Goal: Navigation & Orientation: Find specific page/section

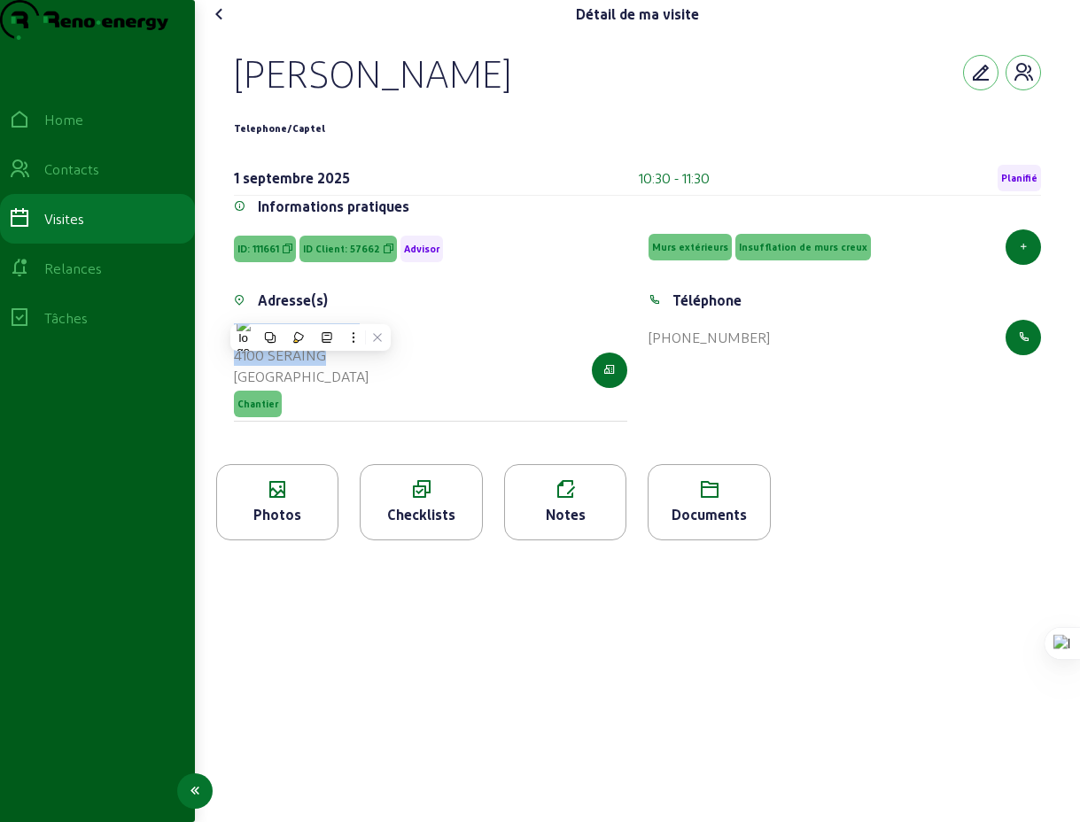
click at [76, 229] on div "Visites" at bounding box center [64, 218] width 40 height 21
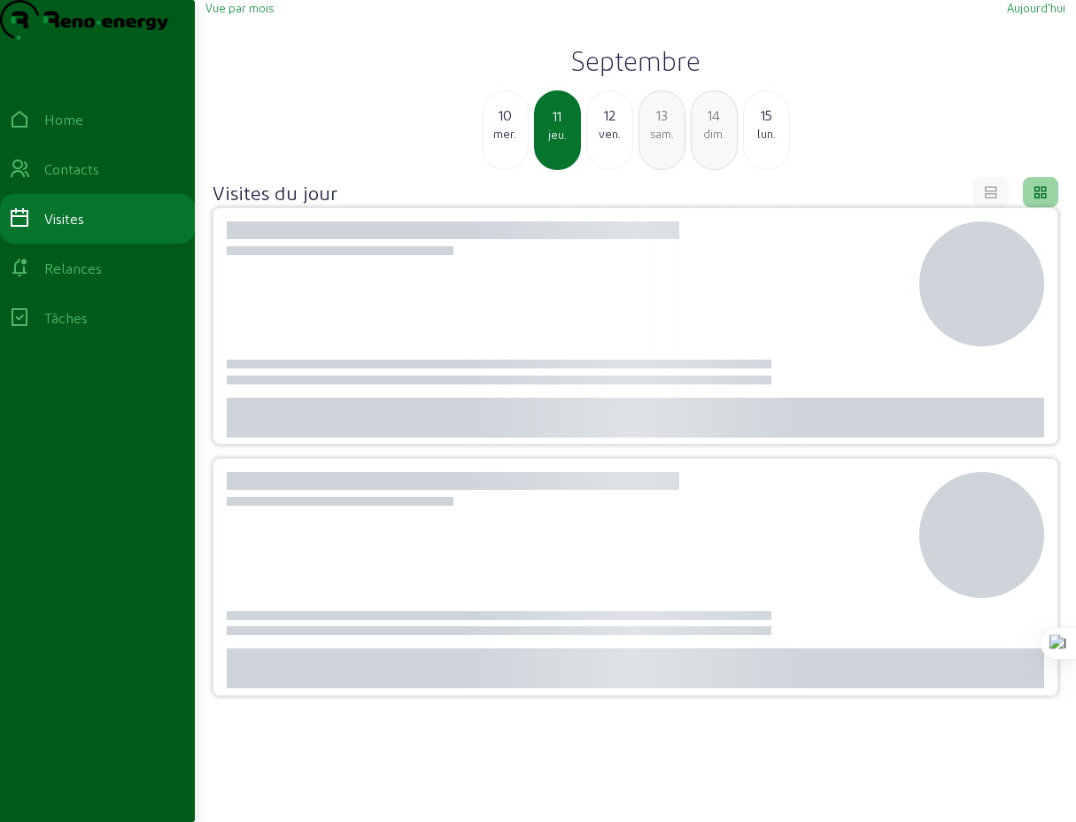
click at [268, 14] on span "Vue par mois" at bounding box center [240, 7] width 68 height 13
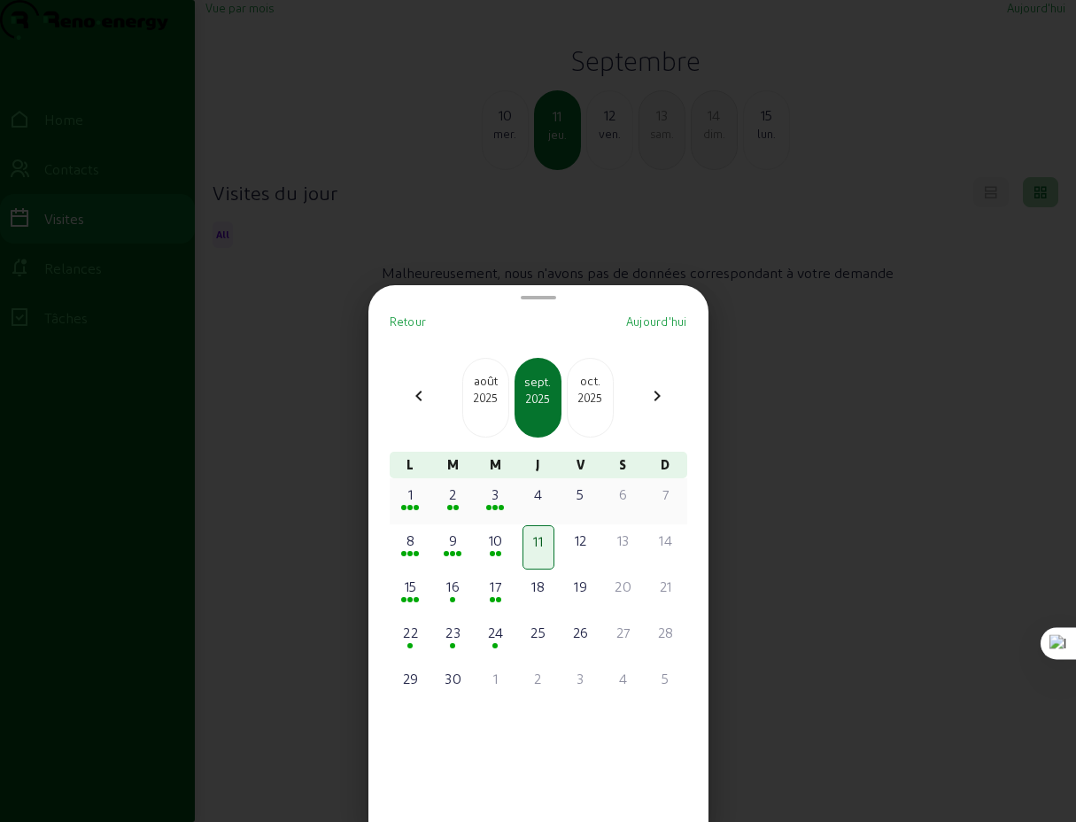
click at [498, 494] on div "3" at bounding box center [496, 494] width 28 height 21
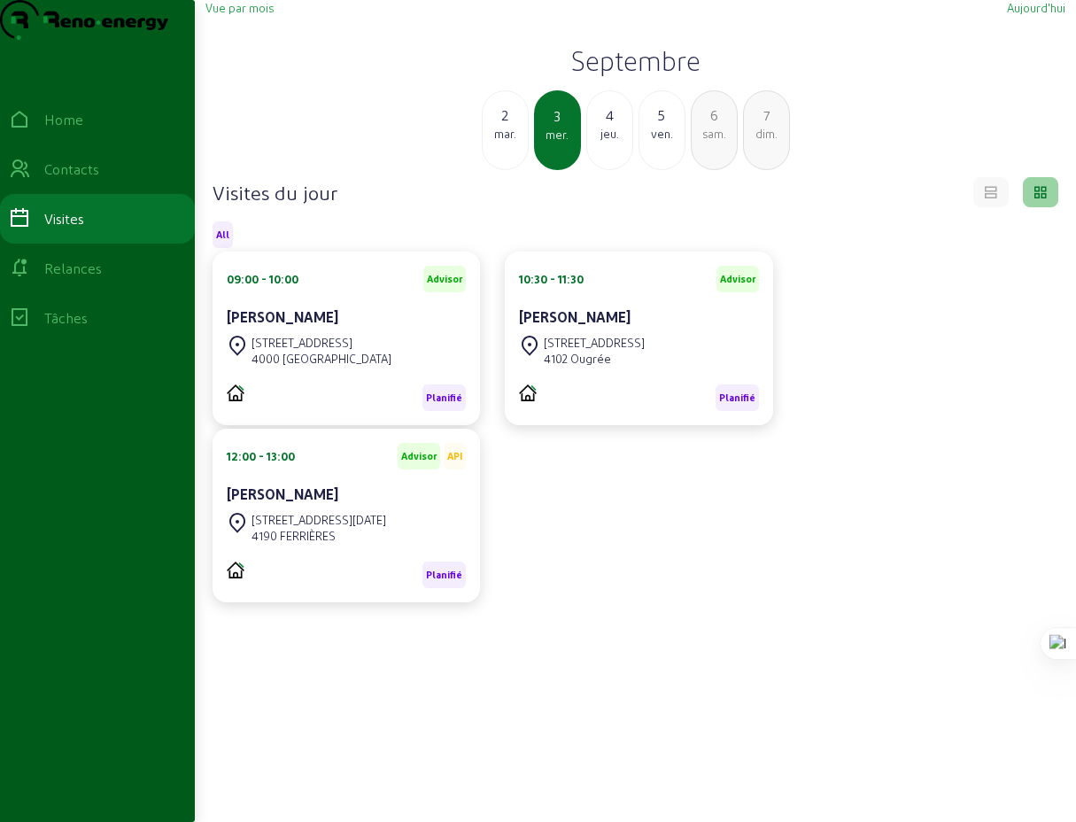
click at [610, 142] on div "jeu." at bounding box center [609, 134] width 45 height 16
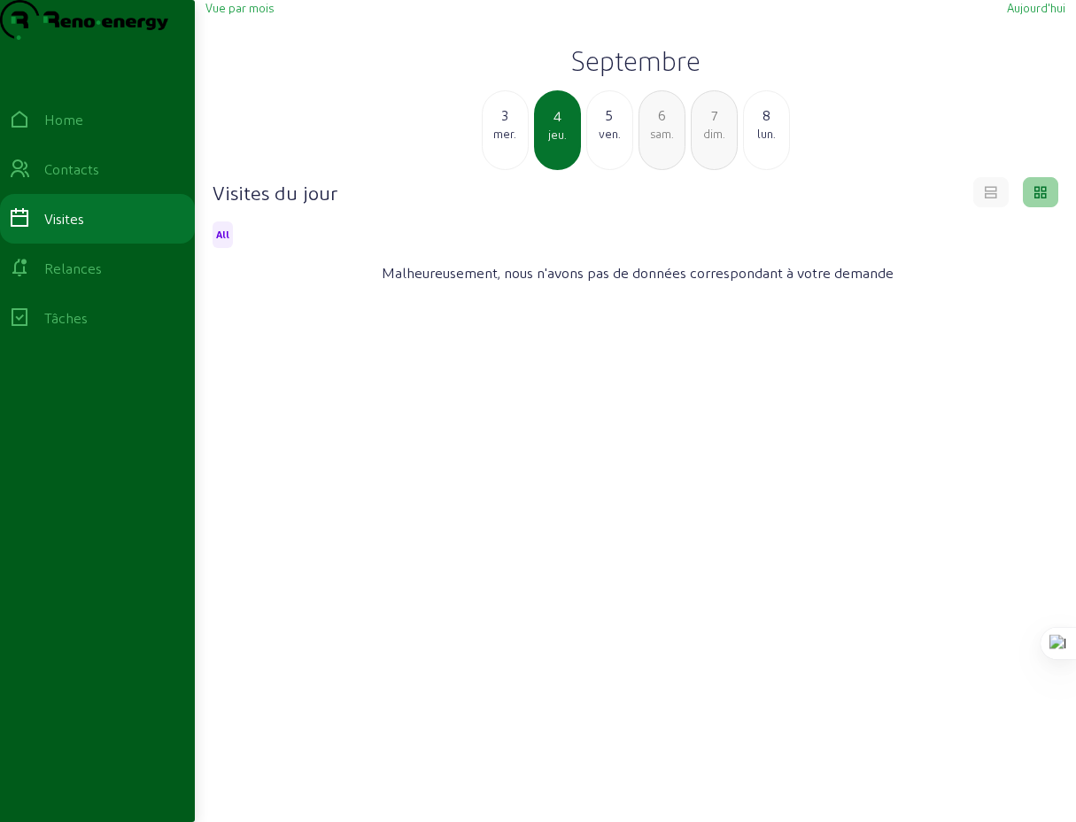
click at [610, 142] on div "ven." at bounding box center [609, 134] width 45 height 16
click at [719, 142] on div "lun." at bounding box center [714, 134] width 45 height 16
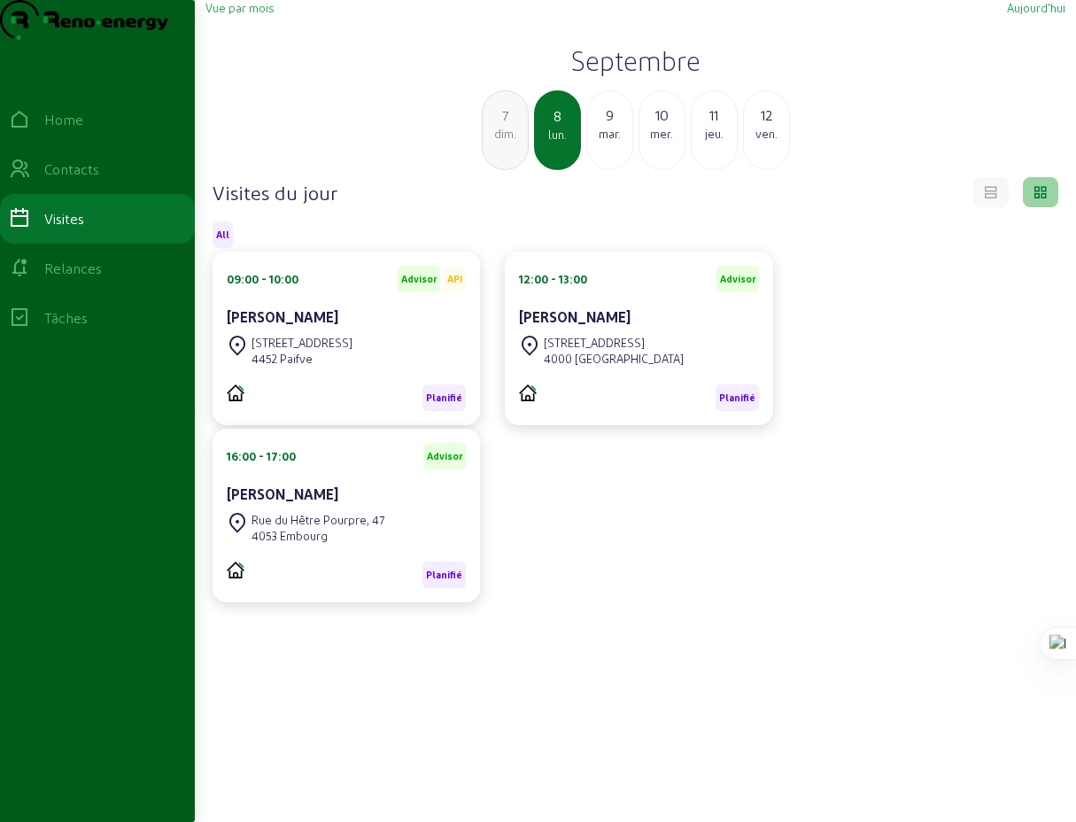
click at [614, 126] on div "9" at bounding box center [609, 115] width 45 height 21
click at [609, 126] on div "10" at bounding box center [609, 115] width 45 height 21
